Goal: Transaction & Acquisition: Purchase product/service

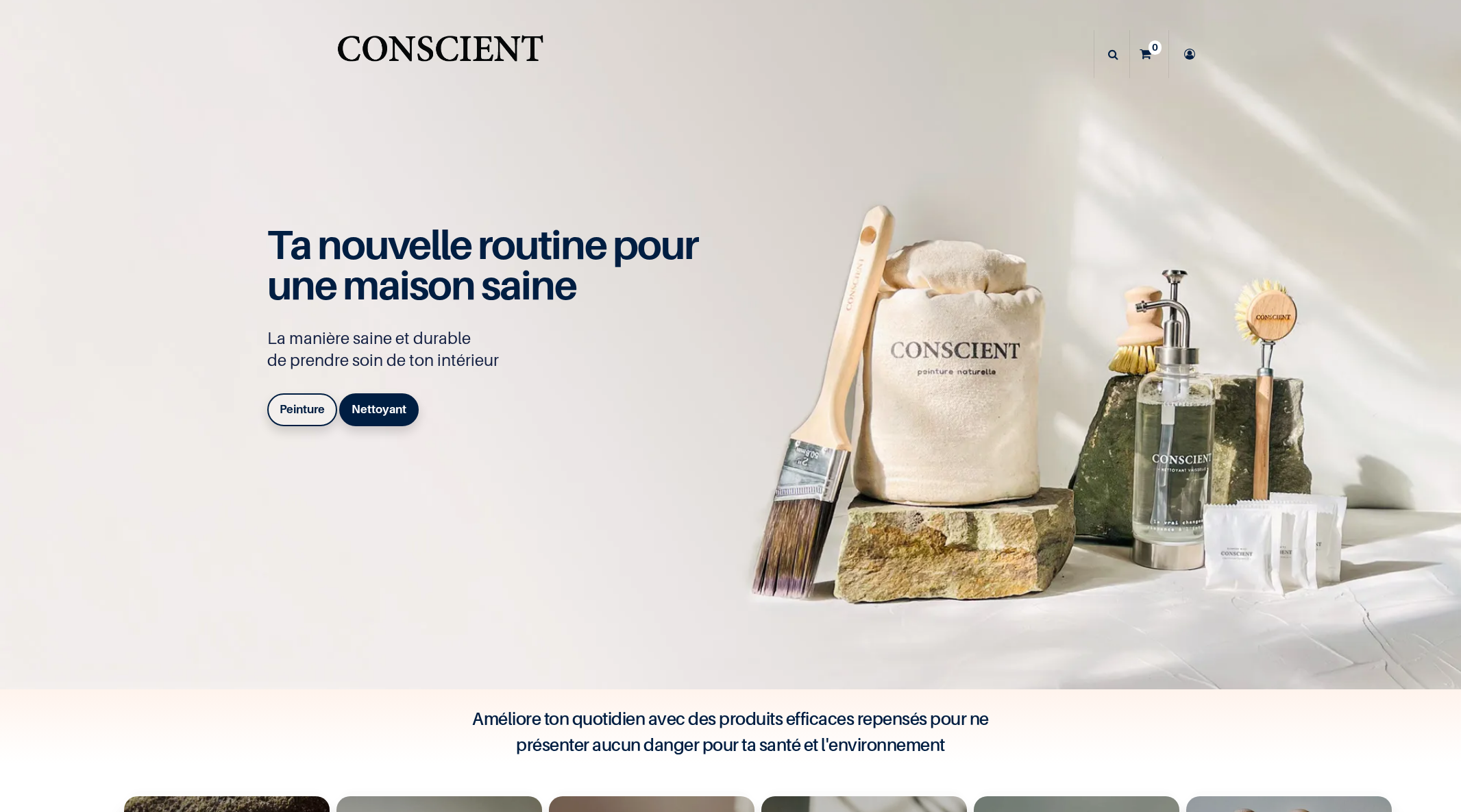
click at [302, 404] on b "Peinture" at bounding box center [302, 409] width 46 height 14
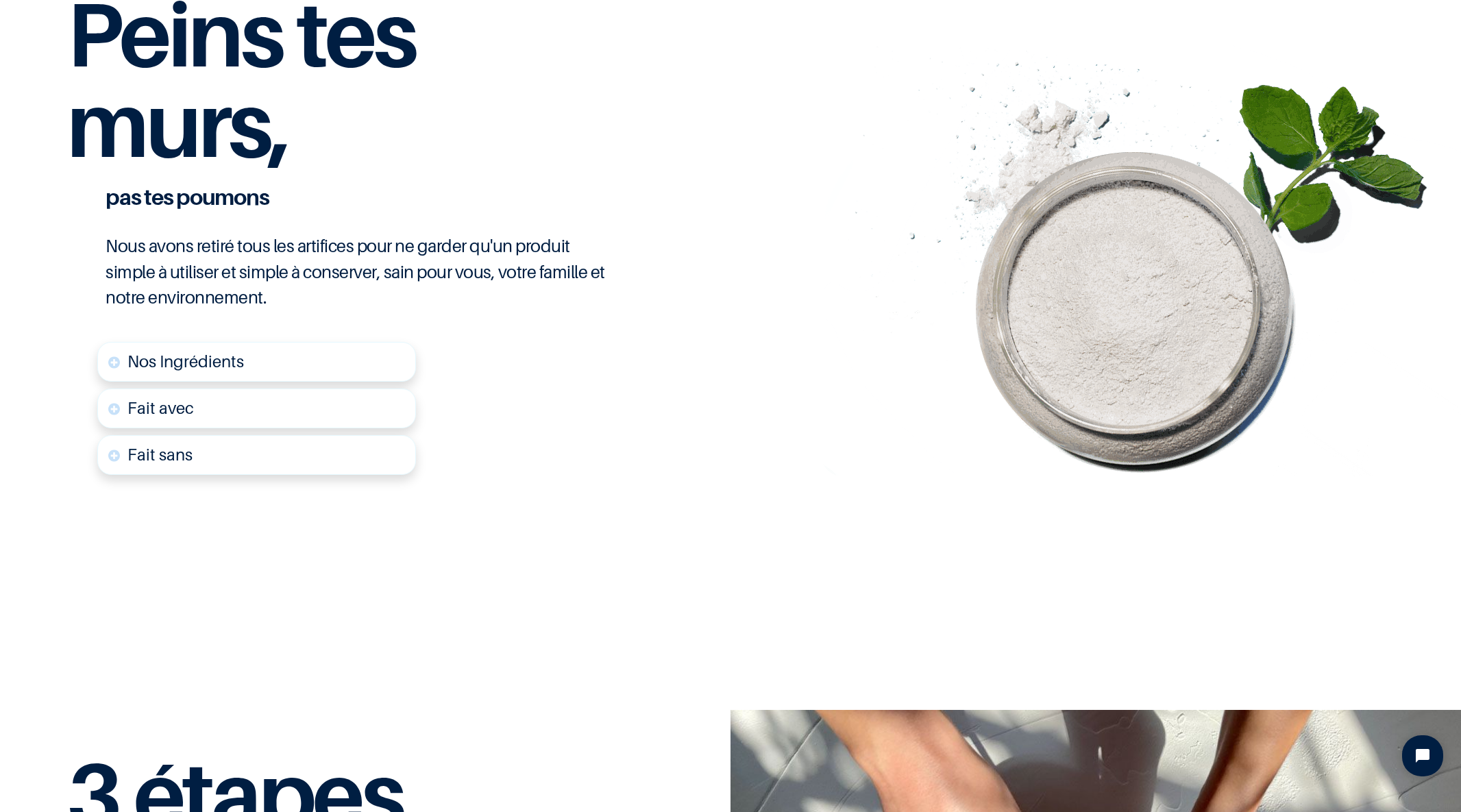
scroll to position [3380, 0]
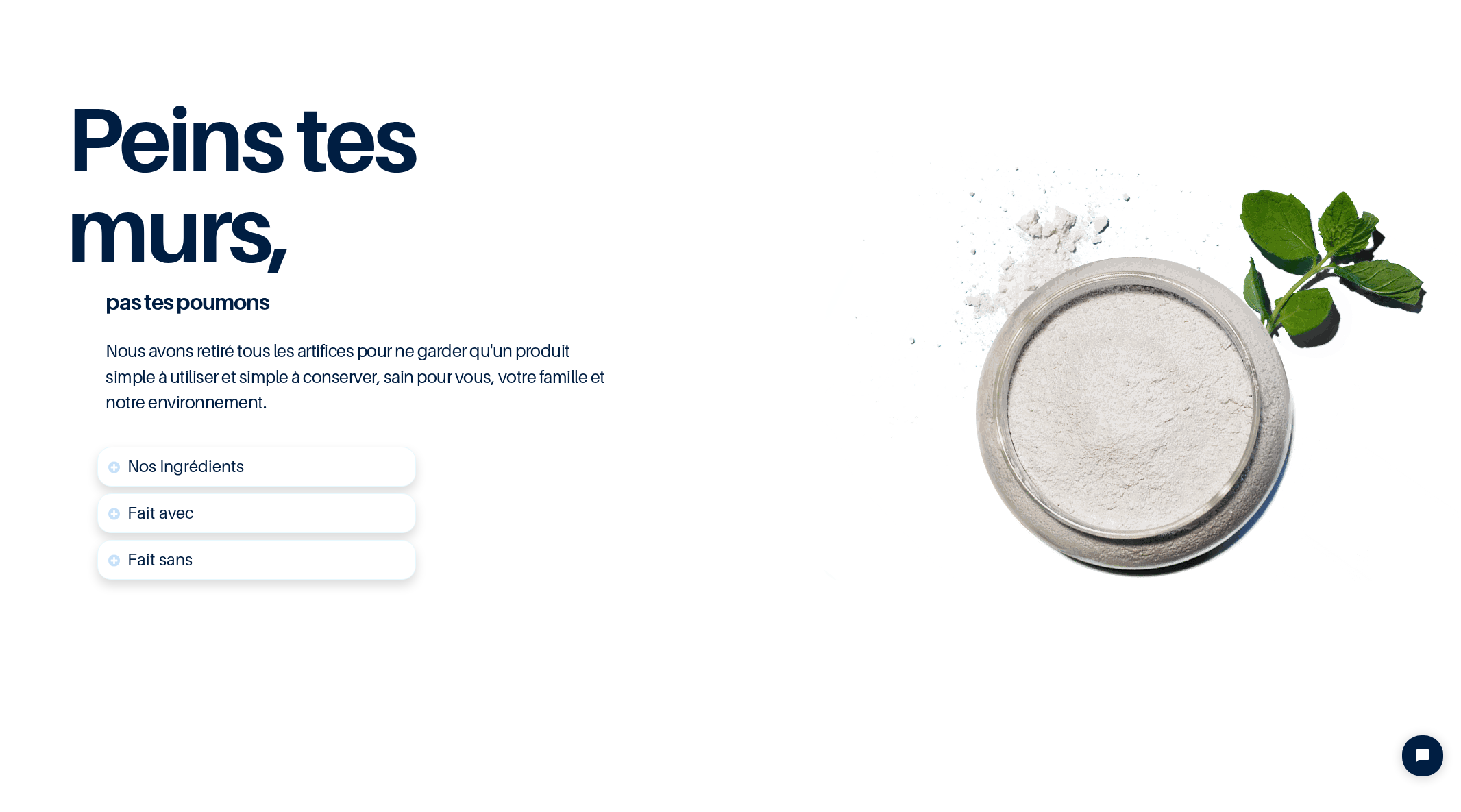
click at [178, 577] on link "Fait sans" at bounding box center [256, 559] width 319 height 40
click at [181, 553] on font "Fait sans" at bounding box center [160, 559] width 65 height 20
click at [181, 565] on font "Fait sans" at bounding box center [160, 559] width 65 height 20
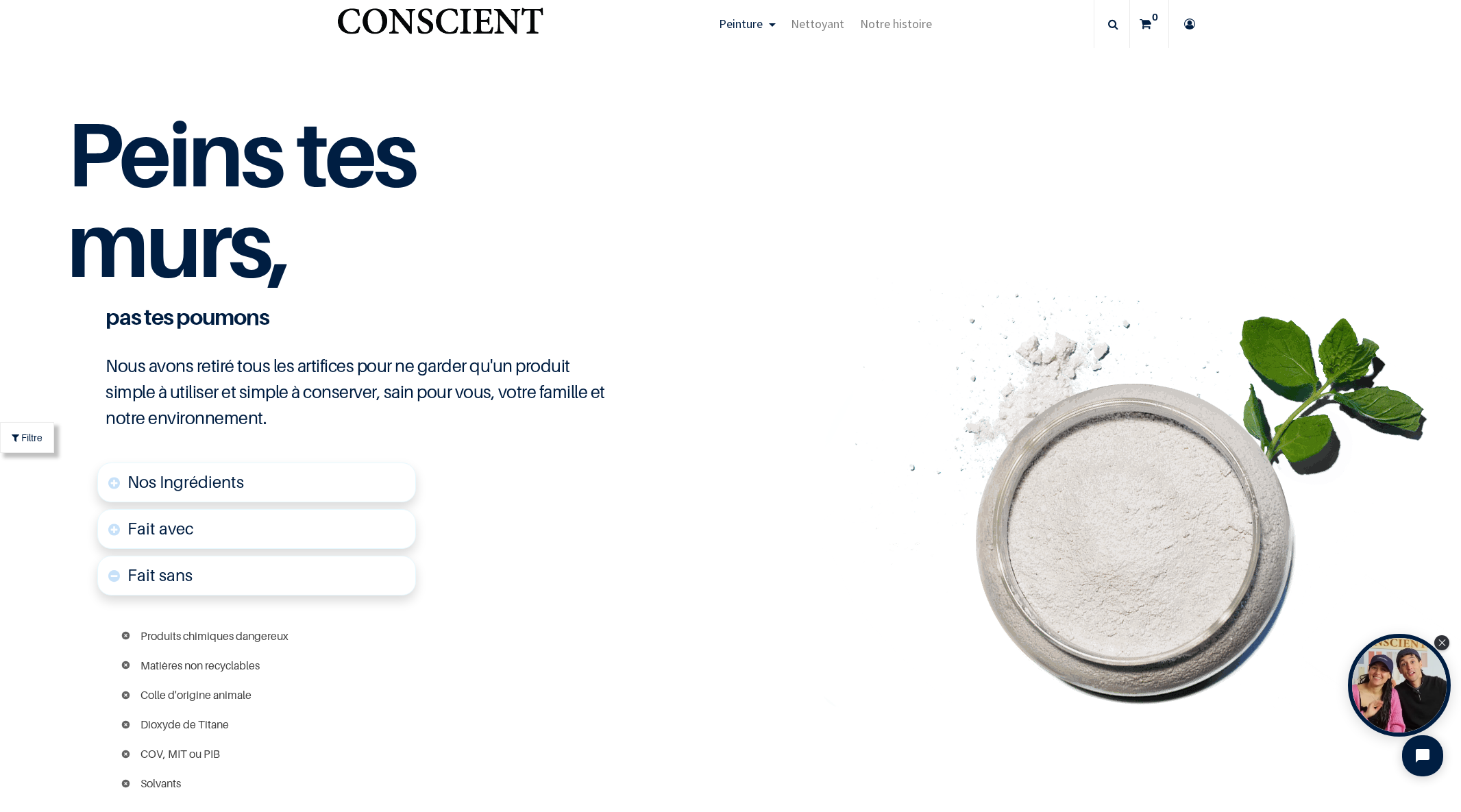
scroll to position [3329, 0]
